Goal: Task Accomplishment & Management: Use online tool/utility

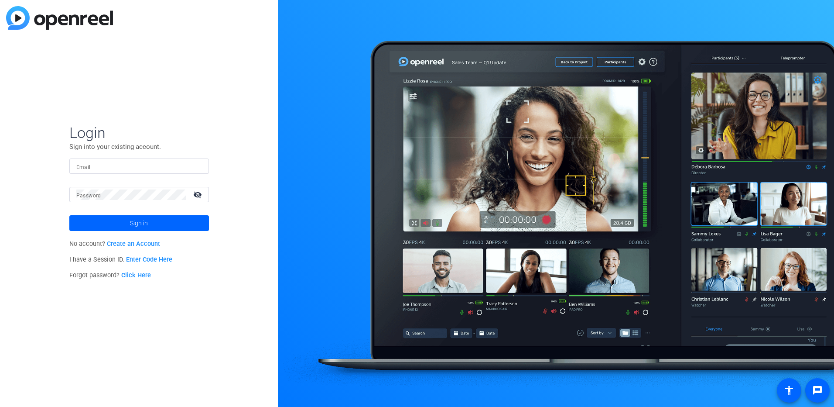
click at [124, 169] on input "Email" at bounding box center [139, 166] width 126 height 10
click at [103, 165] on input "Email" at bounding box center [139, 166] width 126 height 10
type input "jeremy.pierce@ig.ca"
click at [90, 192] on mat-label "Password" at bounding box center [88, 195] width 25 height 6
click at [199, 192] on mat-icon "visibility_off" at bounding box center [198, 194] width 21 height 13
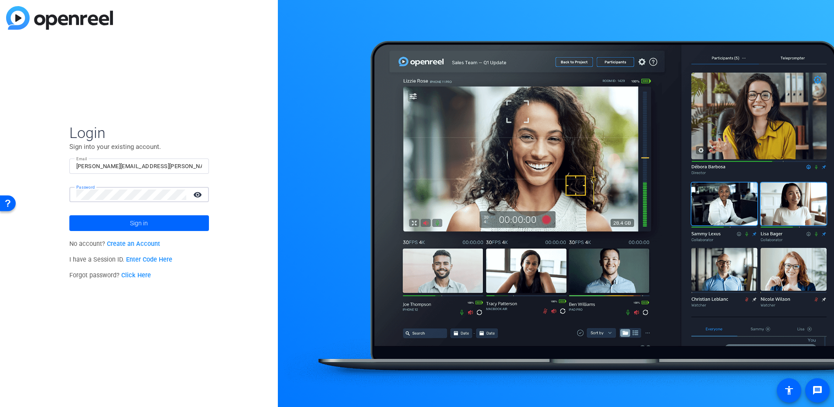
click at [69, 215] on button "Sign in" at bounding box center [139, 223] width 140 height 16
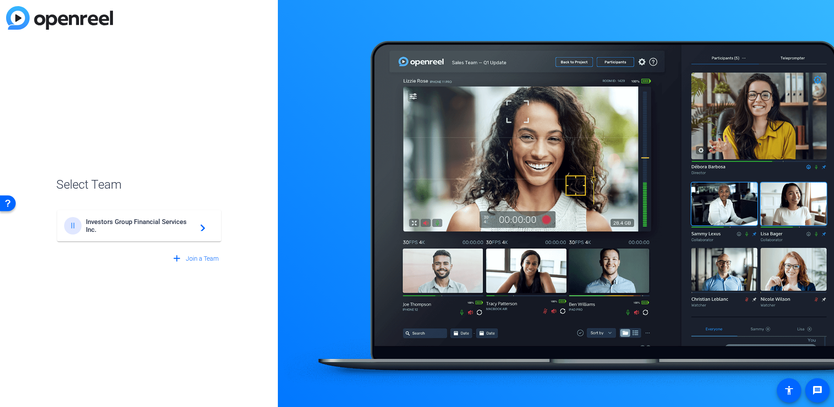
click at [187, 219] on span "Investors Group Financial Services Inc." at bounding box center [140, 226] width 109 height 16
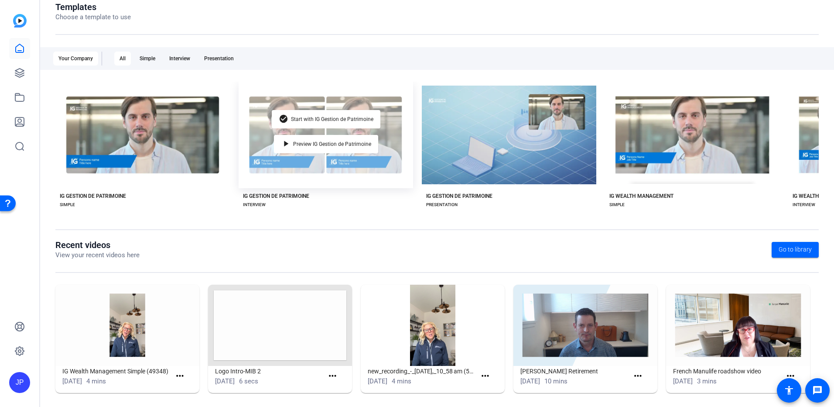
scroll to position [109, 0]
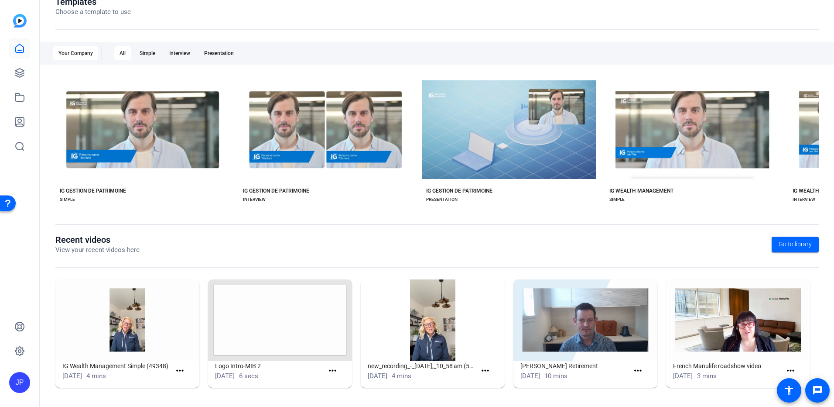
click at [132, 327] on img at bounding box center [127, 319] width 144 height 81
click at [123, 339] on img at bounding box center [127, 319] width 144 height 81
click at [178, 371] on mat-icon "more_horiz" at bounding box center [180, 370] width 11 height 11
click at [183, 380] on span "View" at bounding box center [198, 383] width 35 height 10
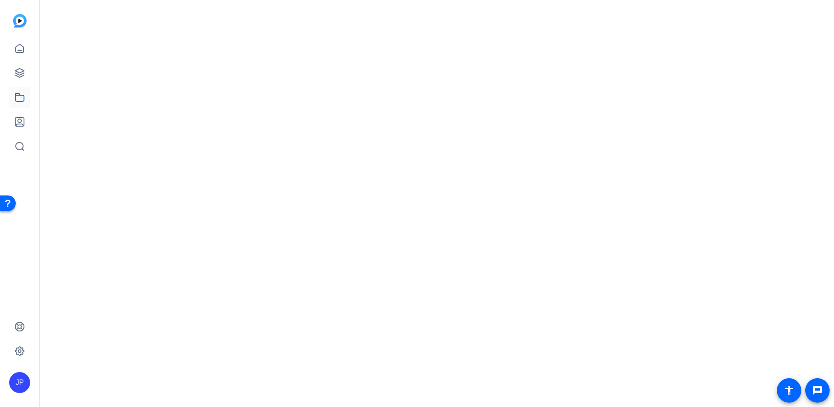
scroll to position [0, 0]
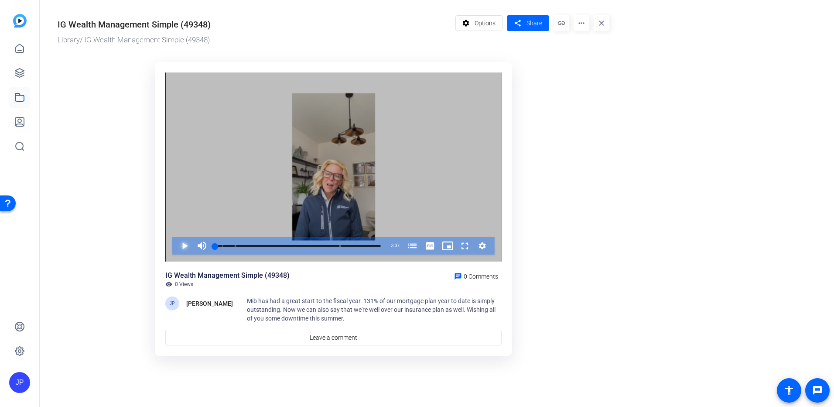
click at [176, 245] on span "Video Player" at bounding box center [176, 245] width 0 height 17
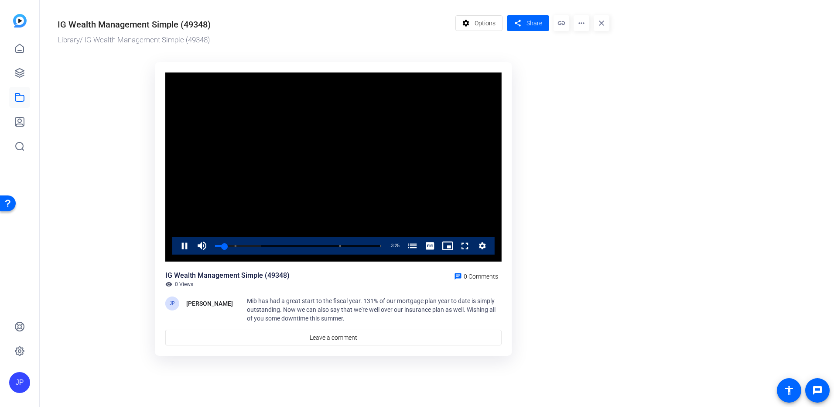
click at [18, 24] on img at bounding box center [20, 21] width 14 height 14
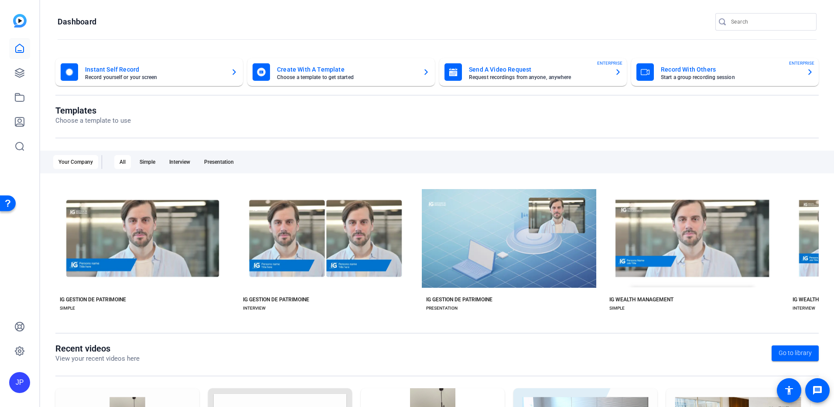
click at [617, 72] on icon "button" at bounding box center [618, 72] width 3 height 6
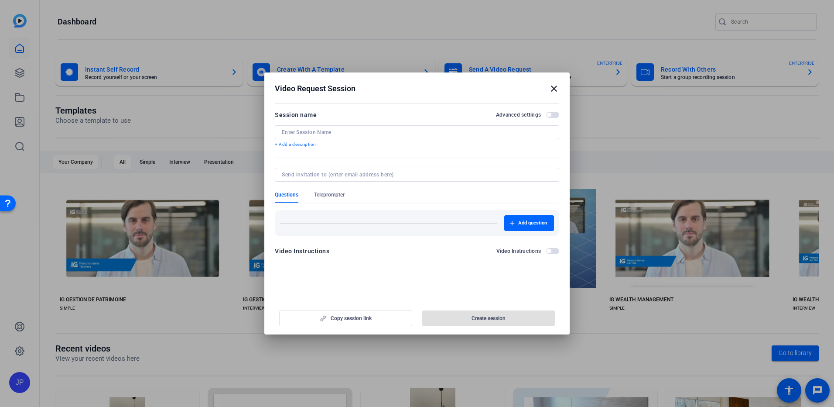
click at [549, 115] on span "button" at bounding box center [549, 115] width 4 height 4
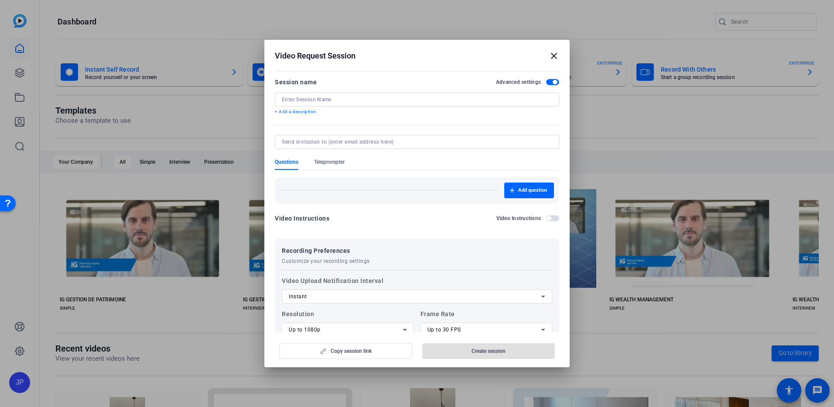
click at [553, 81] on span "button" at bounding box center [555, 82] width 4 height 4
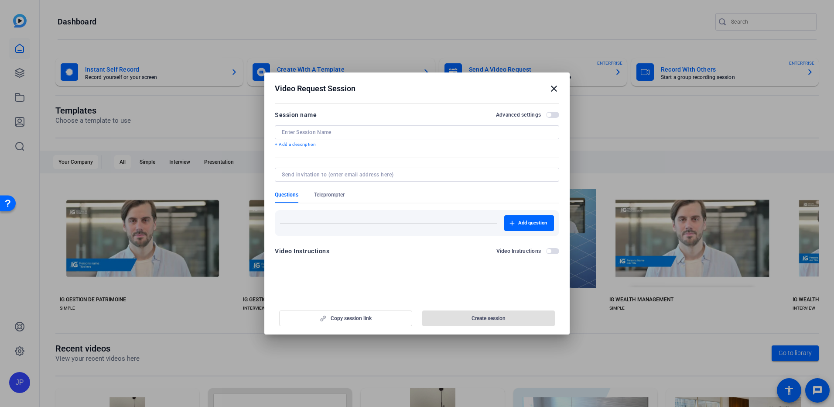
click at [319, 131] on input at bounding box center [417, 132] width 271 height 7
click at [338, 130] on input at bounding box center [417, 132] width 271 height 7
type input "End of Summer Message"
click at [301, 145] on p "+ Add a description" at bounding box center [417, 144] width 285 height 7
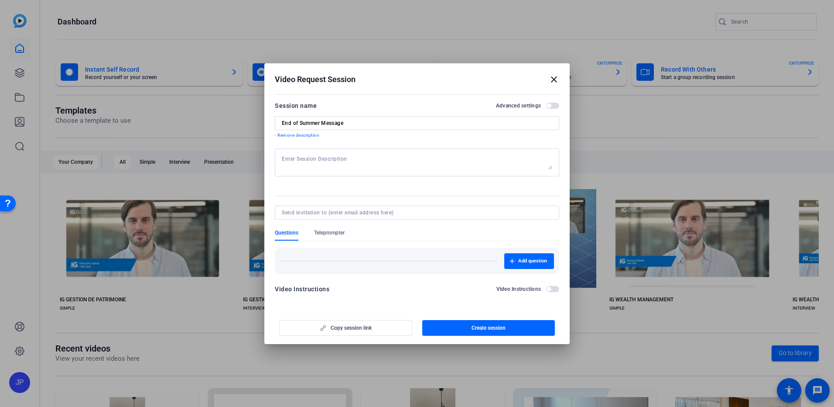
drag, startPoint x: 318, startPoint y: 158, endPoint x: 378, endPoint y: 174, distance: 62.3
click at [318, 158] on textarea at bounding box center [417, 162] width 271 height 14
click at [333, 235] on span "Teleprompter" at bounding box center [329, 232] width 31 height 7
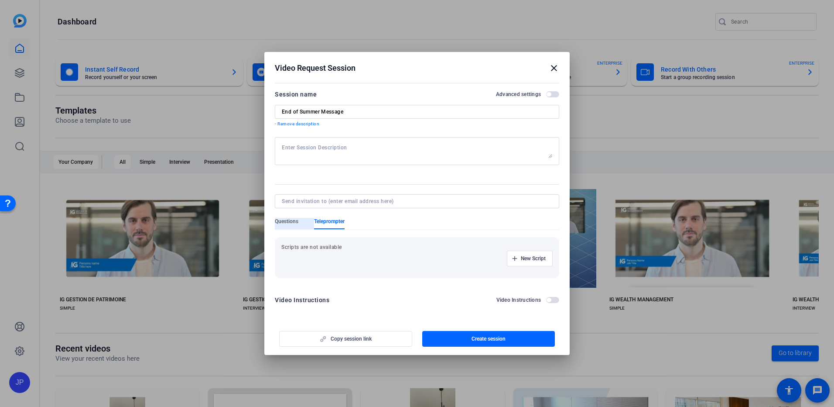
click at [290, 223] on span "Questions" at bounding box center [287, 221] width 24 height 7
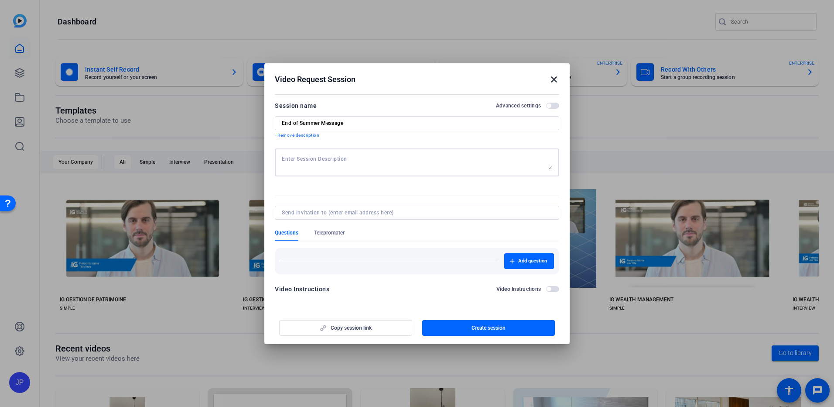
click at [339, 159] on textarea at bounding box center [417, 162] width 271 height 14
click at [342, 325] on div "Copy session link Create session" at bounding box center [417, 324] width 285 height 22
click at [327, 156] on textarea at bounding box center [417, 162] width 271 height 14
click at [549, 290] on span "button" at bounding box center [549, 289] width 4 height 4
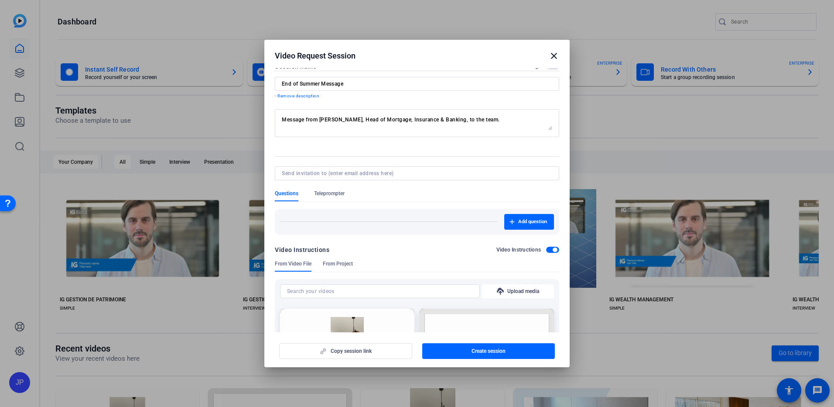
scroll to position [6, 0]
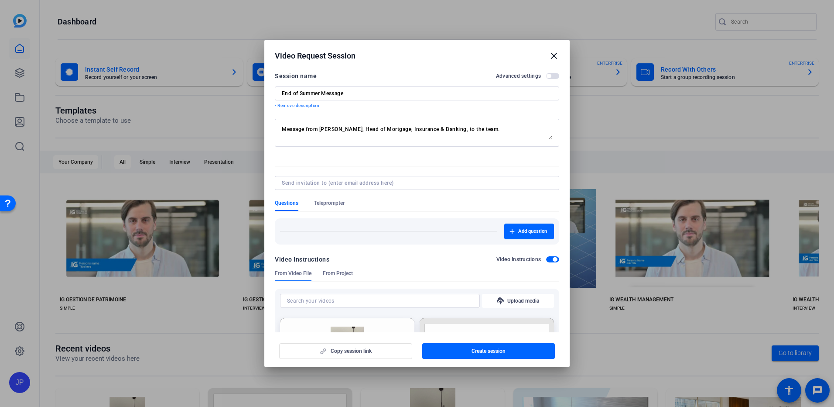
click at [553, 257] on span "button" at bounding box center [555, 259] width 4 height 4
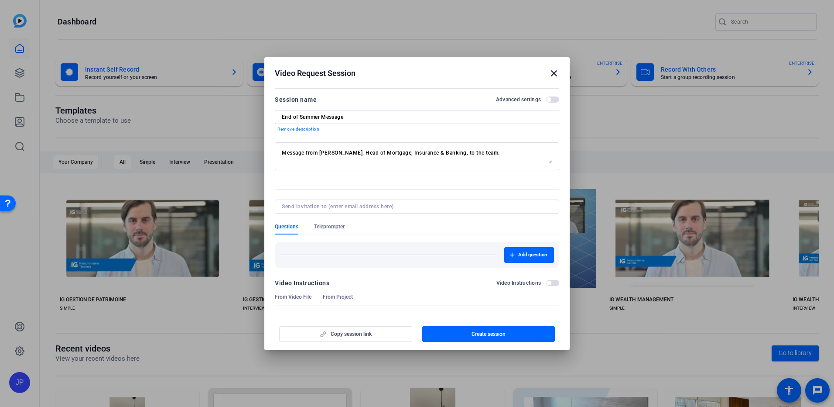
scroll to position [0, 0]
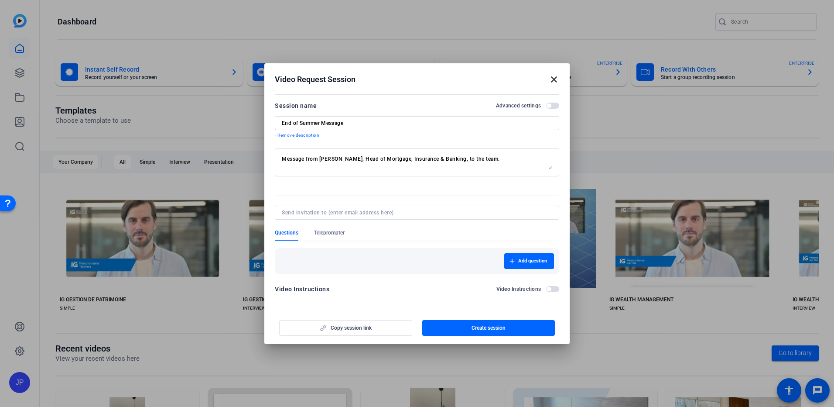
click at [495, 161] on textarea "Message from Alana Riley, Head of Mortgage, Insurance & Banking, to the team." at bounding box center [417, 162] width 271 height 14
drag, startPoint x: 497, startPoint y: 159, endPoint x: 295, endPoint y: 159, distance: 202.5
click at [281, 158] on div "Message from Alana Riley, Head of Mortgage, Insurance & Banking, to the team." at bounding box center [417, 162] width 285 height 28
paste textarea ": Reflections on Summer, Celebrating MIB Achievements, and Looking Ahead"
type textarea "Message from [PERSON_NAME], Head of Mortgage, Insurance & Banking: Reflections …"
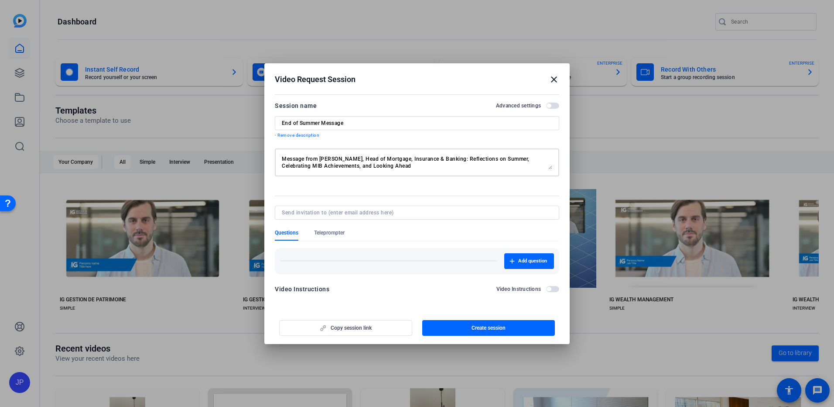
click at [400, 211] on input at bounding box center [415, 212] width 267 height 7
type input "alana.riley@ig.ca"
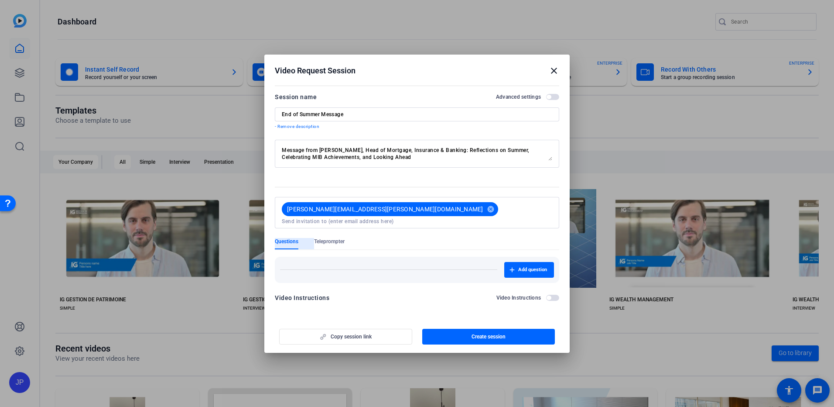
click at [550, 99] on span "button" at bounding box center [549, 97] width 4 height 4
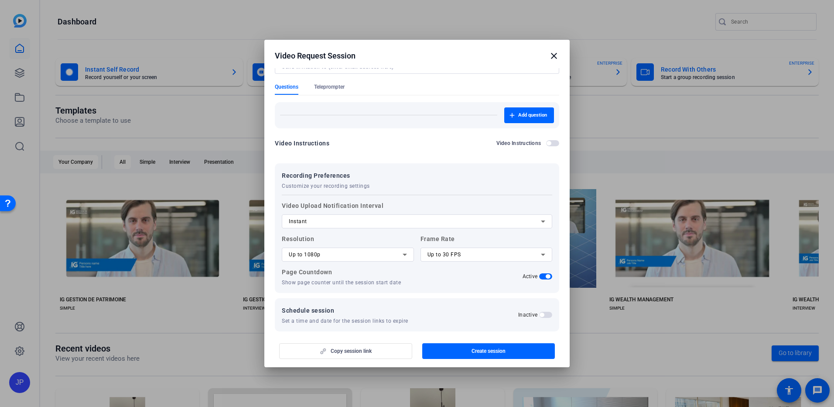
scroll to position [141, 0]
click at [538, 215] on icon at bounding box center [543, 220] width 10 height 10
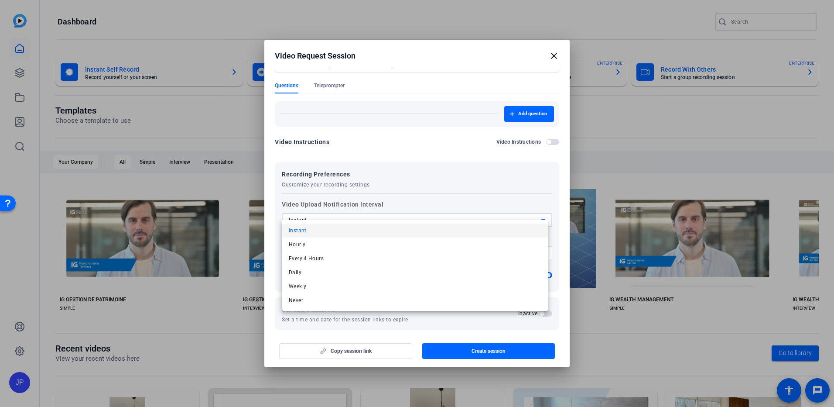
click at [539, 212] on div at bounding box center [417, 203] width 834 height 407
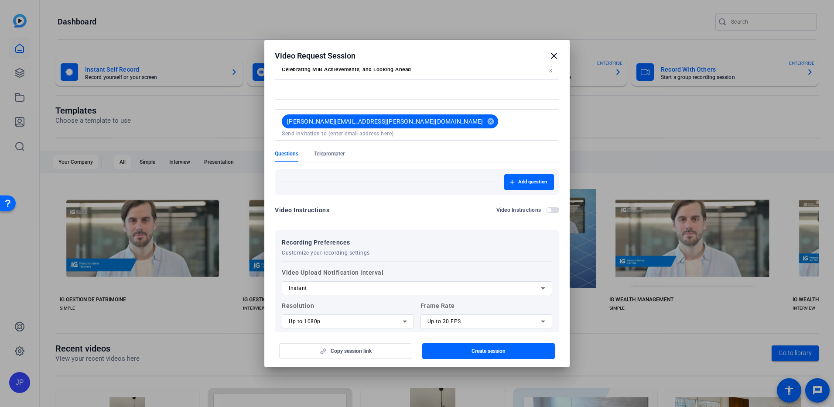
scroll to position [0, 0]
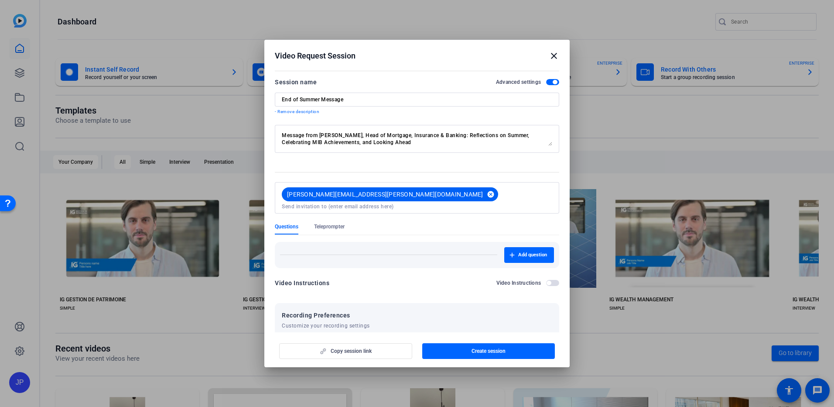
click at [484, 192] on mat-icon "cancel" at bounding box center [491, 194] width 15 height 8
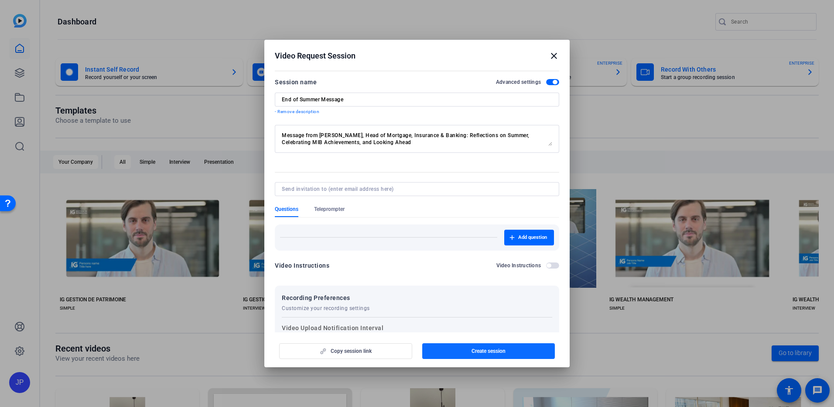
click at [485, 350] on span "Create session" at bounding box center [489, 350] width 34 height 7
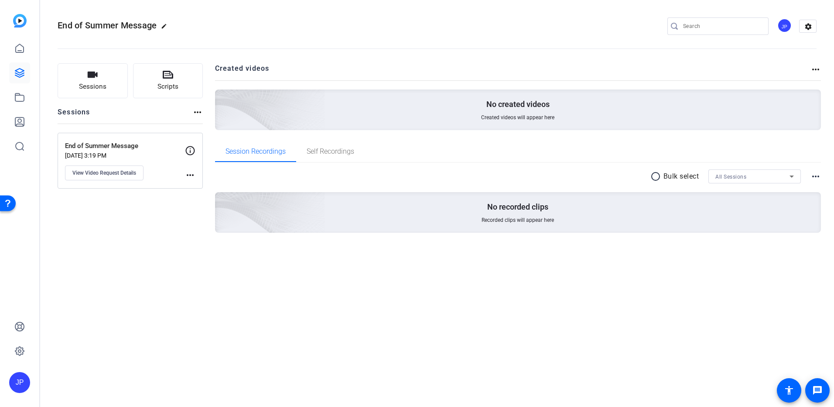
click at [191, 178] on mat-icon "more_horiz" at bounding box center [190, 175] width 10 height 10
click at [190, 177] on div at bounding box center [417, 203] width 834 height 407
click at [101, 171] on span "View Video Request Details" at bounding box center [104, 172] width 64 height 7
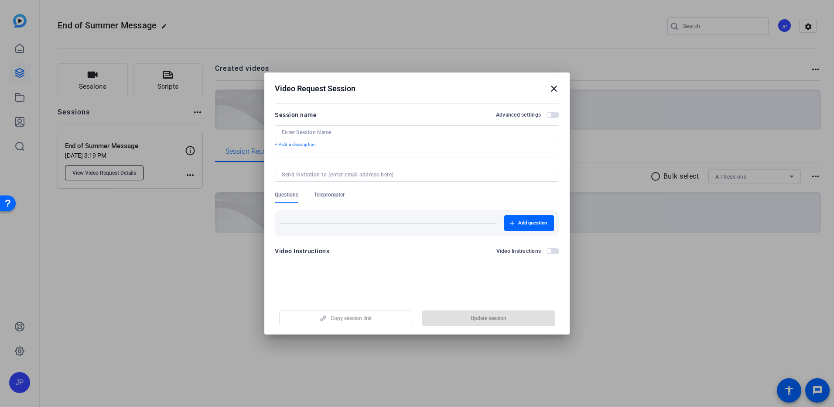
type input "End of Summer Message"
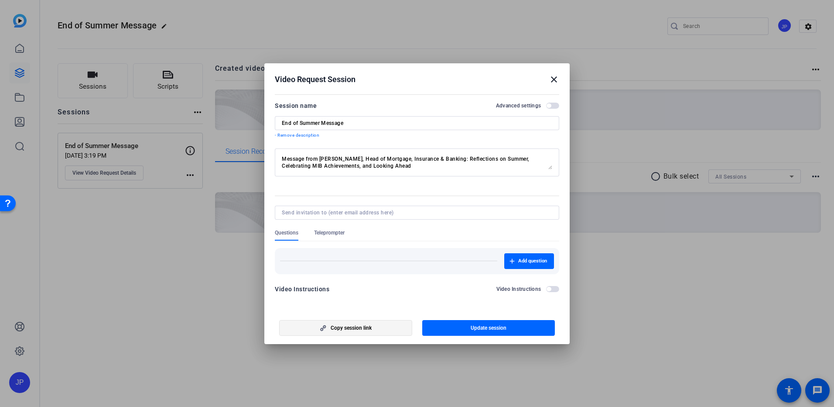
click at [345, 328] on span "Copy session link" at bounding box center [351, 327] width 41 height 7
click at [356, 328] on span "Copy session link" at bounding box center [351, 327] width 41 height 7
click at [556, 78] on mat-icon "close" at bounding box center [554, 79] width 10 height 10
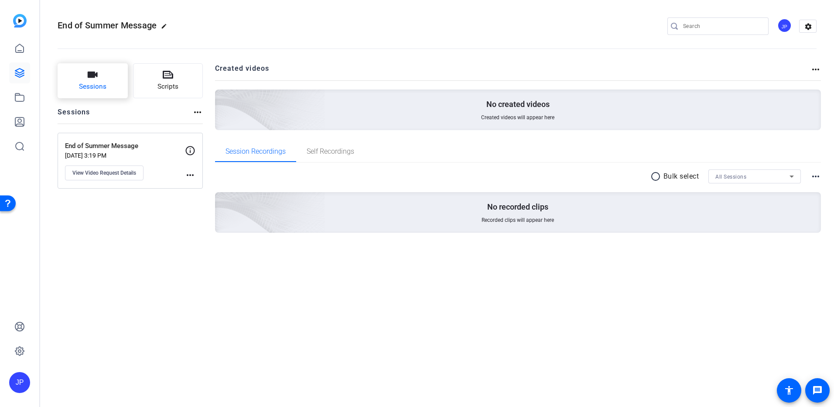
click at [93, 82] on span "Sessions" at bounding box center [92, 87] width 27 height 10
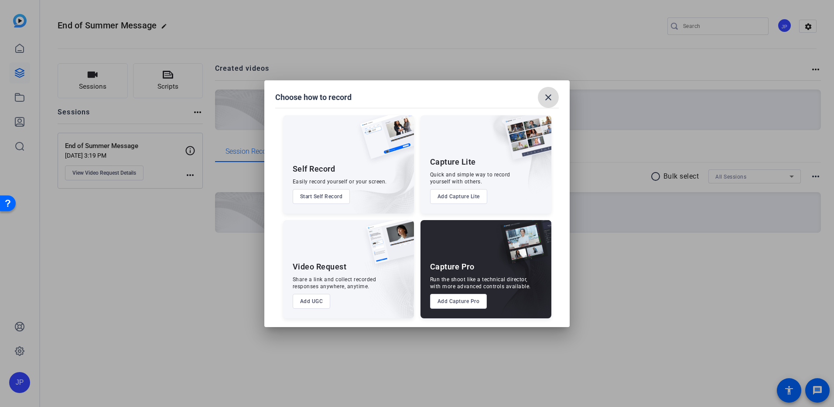
click at [547, 100] on mat-icon "close" at bounding box center [548, 97] width 10 height 10
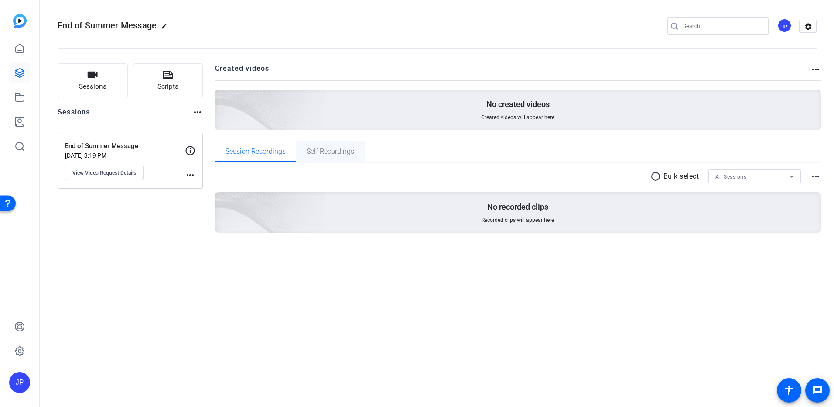
click at [323, 153] on span "Self Recordings" at bounding box center [331, 151] width 48 height 7
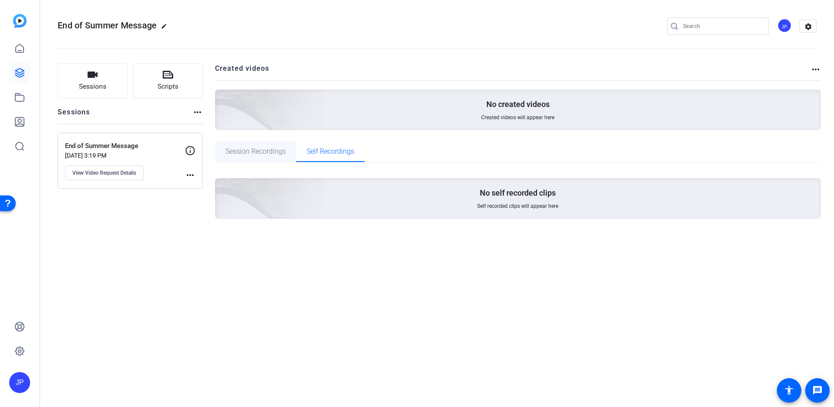
click at [272, 158] on span "Session Recordings" at bounding box center [256, 151] width 60 height 21
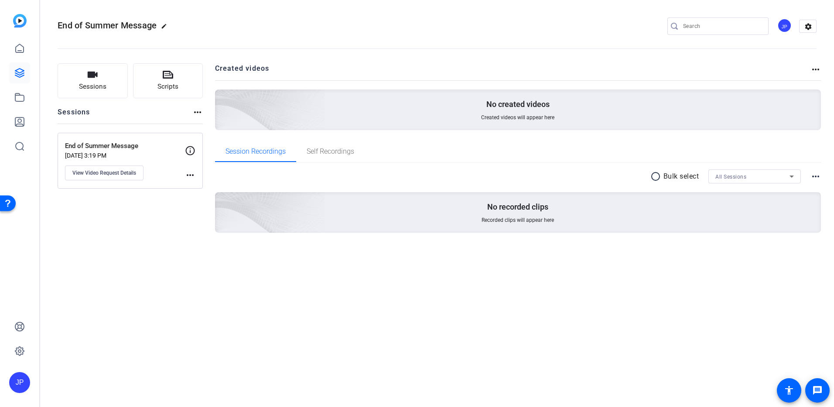
click at [17, 21] on img at bounding box center [20, 21] width 14 height 14
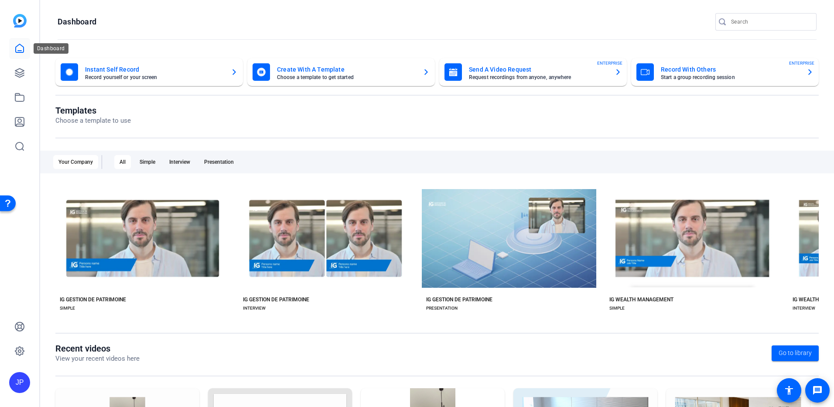
click at [24, 48] on icon at bounding box center [20, 48] width 8 height 8
click at [20, 75] on icon at bounding box center [19, 73] width 10 height 10
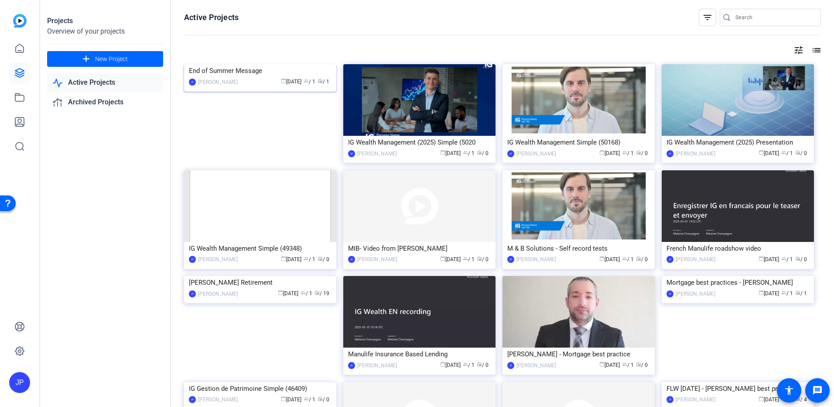
click at [259, 64] on img at bounding box center [260, 64] width 152 height 0
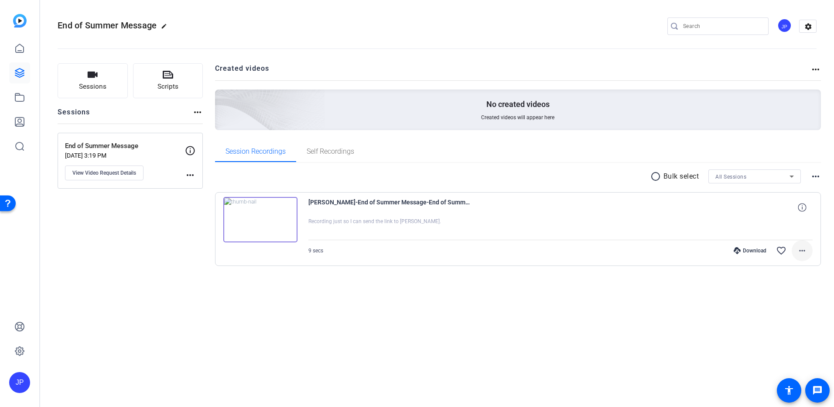
click at [806, 247] on mat-icon "more_horiz" at bounding box center [802, 250] width 10 height 10
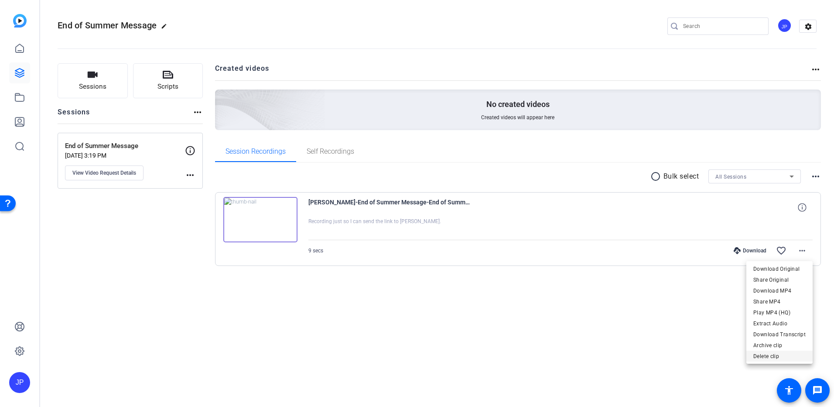
click at [776, 359] on span "Delete clip" at bounding box center [780, 356] width 52 height 10
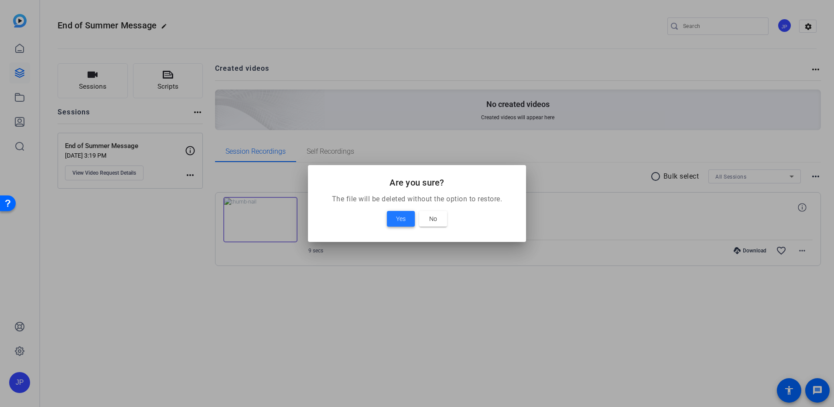
click at [396, 214] on span "Yes" at bounding box center [401, 218] width 10 height 10
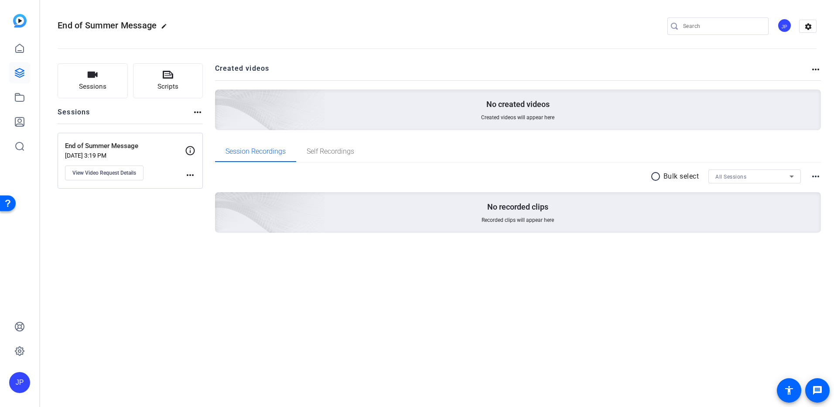
click at [23, 380] on div "JP" at bounding box center [19, 382] width 21 height 21
click at [96, 314] on div at bounding box center [417, 203] width 834 height 407
click at [21, 382] on div "JP" at bounding box center [19, 382] width 21 height 21
click at [113, 363] on mat-icon "logout" at bounding box center [115, 361] width 10 height 10
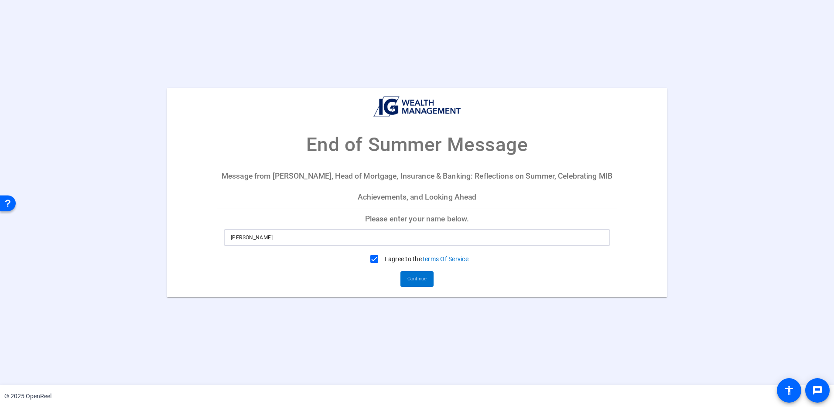
drag, startPoint x: 198, startPoint y: 236, endPoint x: 181, endPoint y: 237, distance: 16.6
click at [181, 237] on mat-card "End of Summer Message Message from [PERSON_NAME], Head of Mortgage, Insurance &…" at bounding box center [417, 192] width 501 height 209
type input "[PERSON_NAME]"
click at [418, 283] on span "Continue" at bounding box center [417, 278] width 19 height 13
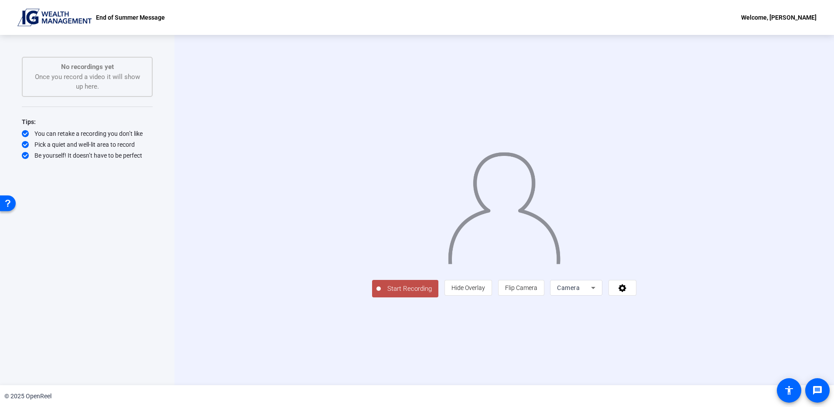
click at [596, 289] on icon at bounding box center [593, 288] width 4 height 2
click at [704, 350] on div at bounding box center [417, 203] width 834 height 407
click at [538, 291] on span "Flip Camera" at bounding box center [521, 287] width 32 height 7
click at [485, 291] on span "Hide Overlay" at bounding box center [469, 287] width 34 height 7
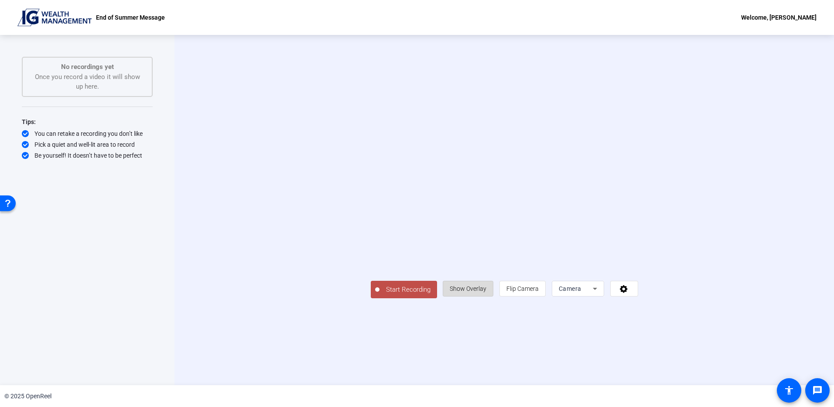
click at [487, 292] on span "Show Overlay" at bounding box center [468, 288] width 37 height 7
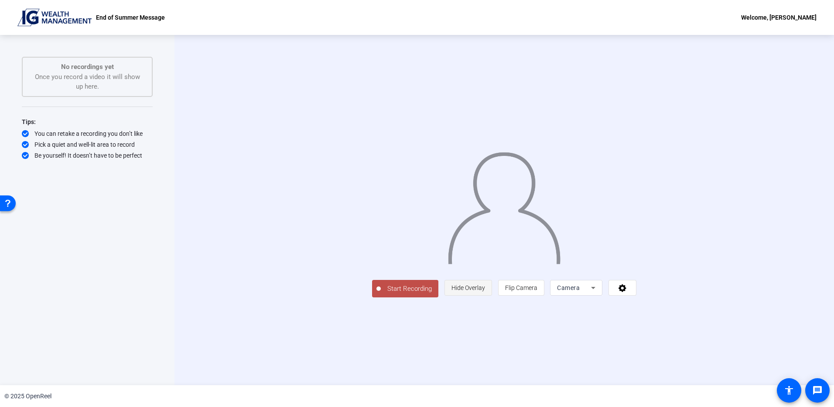
click at [485, 291] on span "Hide Overlay" at bounding box center [469, 287] width 34 height 7
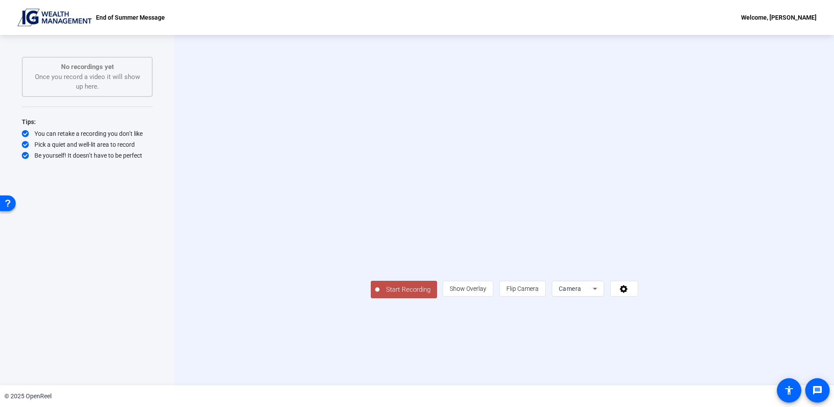
click at [791, 16] on div "Welcome, [PERSON_NAME]" at bounding box center [778, 17] width 75 height 10
click at [791, 16] on div at bounding box center [417, 203] width 834 height 407
click at [785, 324] on div "Start Recording person Show Overlay flip Flip Camera Camera" at bounding box center [505, 210] width 660 height 350
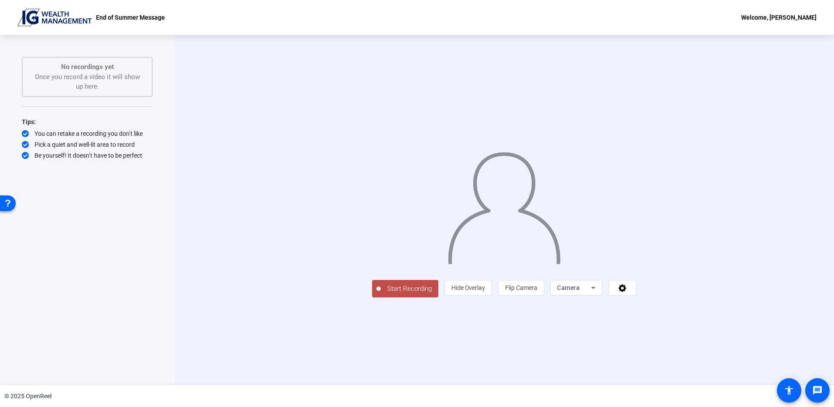
click at [381, 294] on span "Start Recording" at bounding box center [410, 289] width 58 height 10
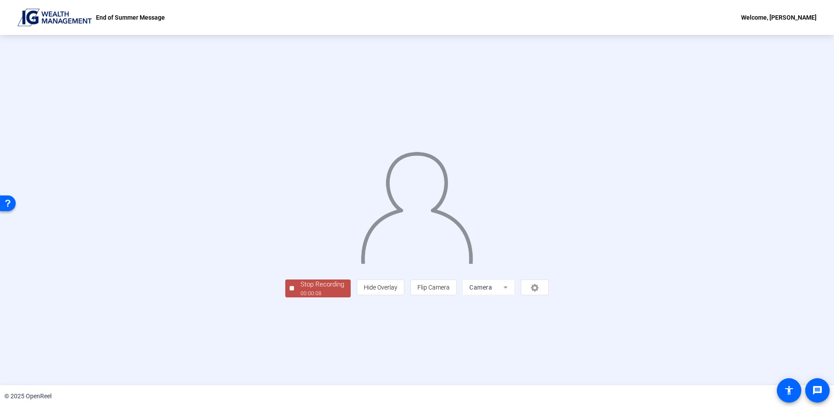
click at [301, 289] on div "Stop Recording" at bounding box center [323, 284] width 44 height 10
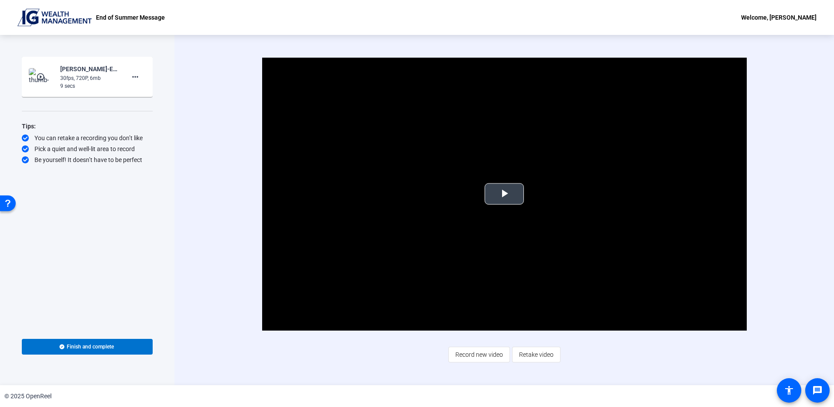
click at [504, 194] on span "Video Player" at bounding box center [504, 194] width 0 height 0
